Goal: Find specific page/section

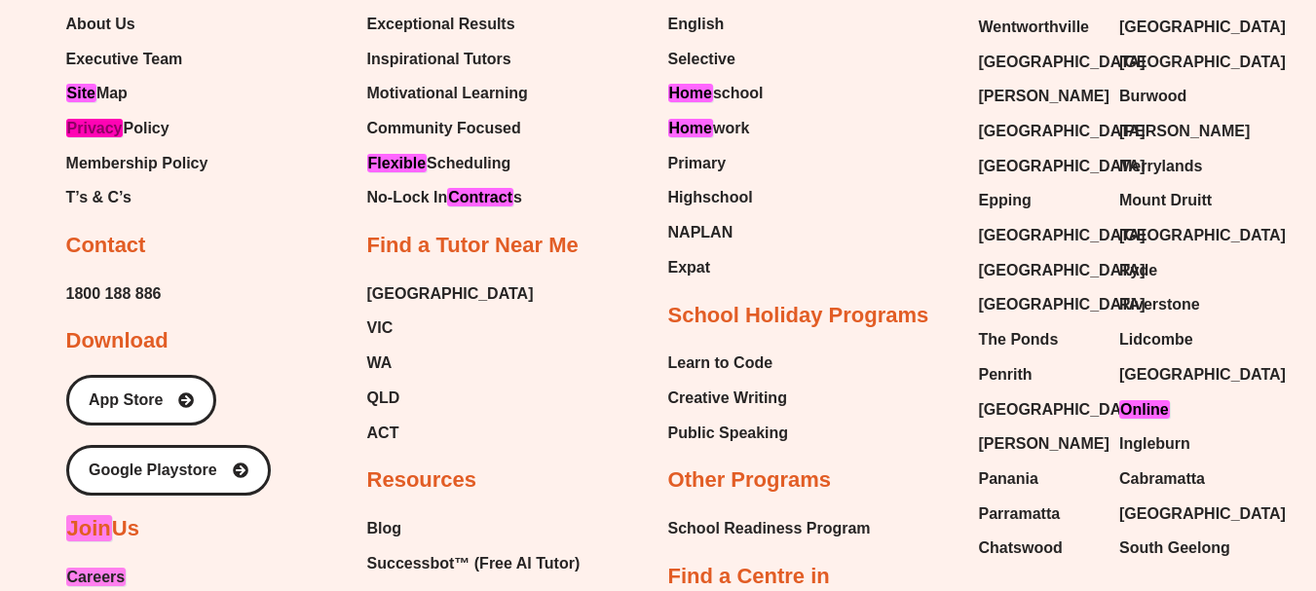
scroll to position [7970, 0]
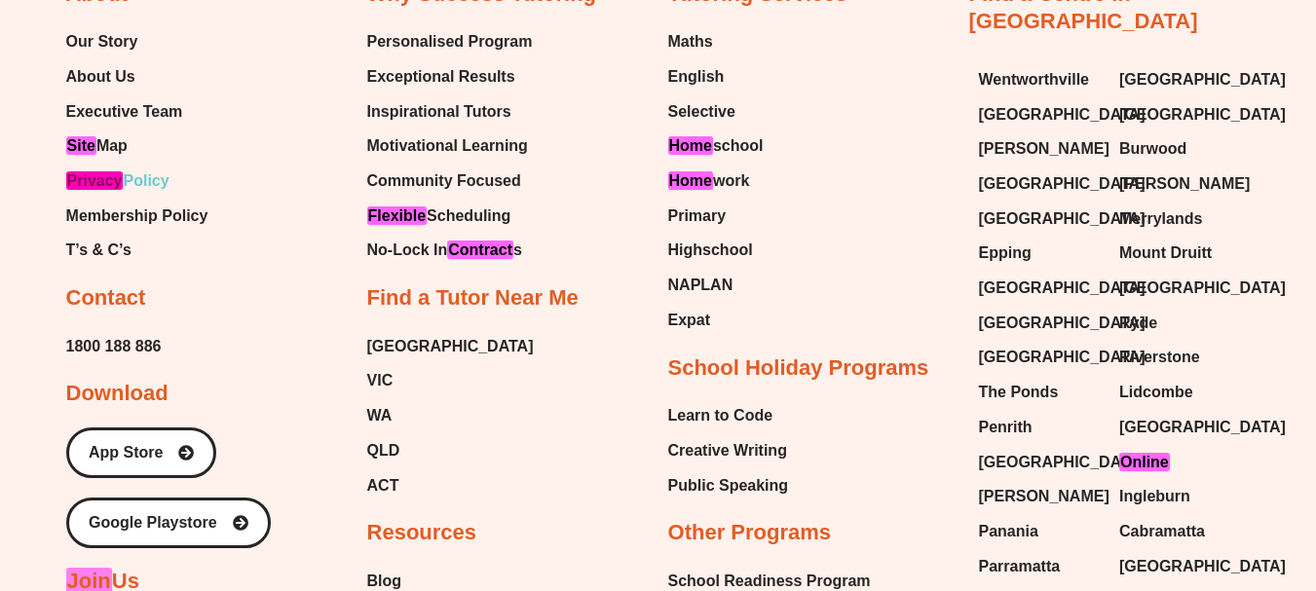
click at [126, 167] on span "Privacy Policy" at bounding box center [117, 181] width 103 height 29
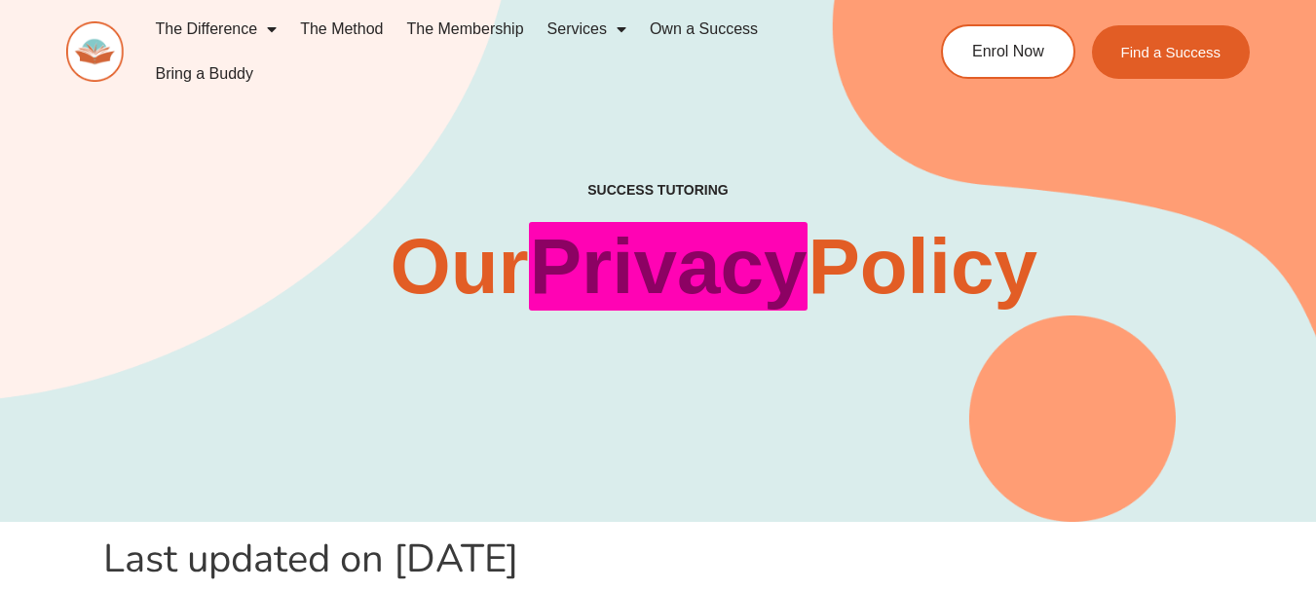
scroll to position [3778, 0]
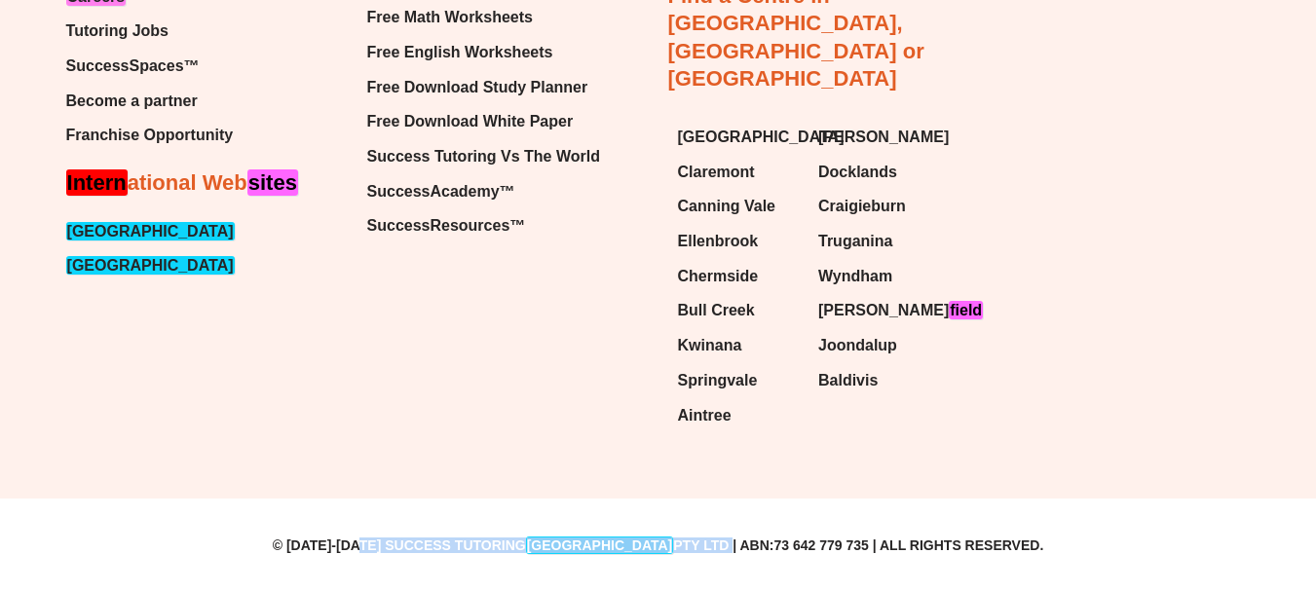
drag, startPoint x: 683, startPoint y: 544, endPoint x: 400, endPoint y: 539, distance: 282.5
click at [400, 539] on p "© 2017-2024 Success Tutoring Australia Pty Ltd | ABN:73 642 779 735 | All Right…" at bounding box center [658, 546] width 1316 height 14
copy p "Success Tutoring Australia Pty Ltd"
